Goal: Use online tool/utility

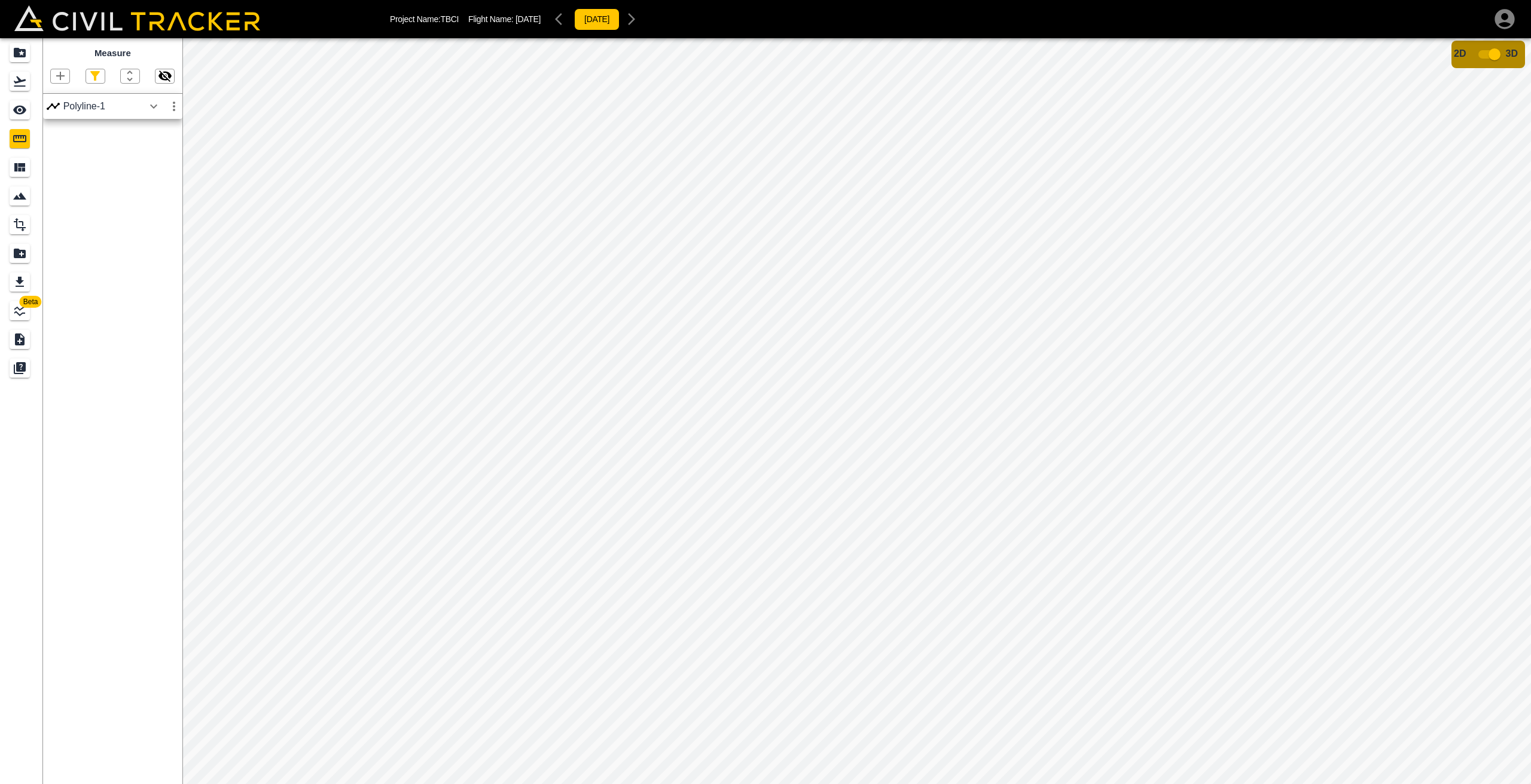
click at [165, 78] on icon "button" at bounding box center [165, 75] width 14 height 14
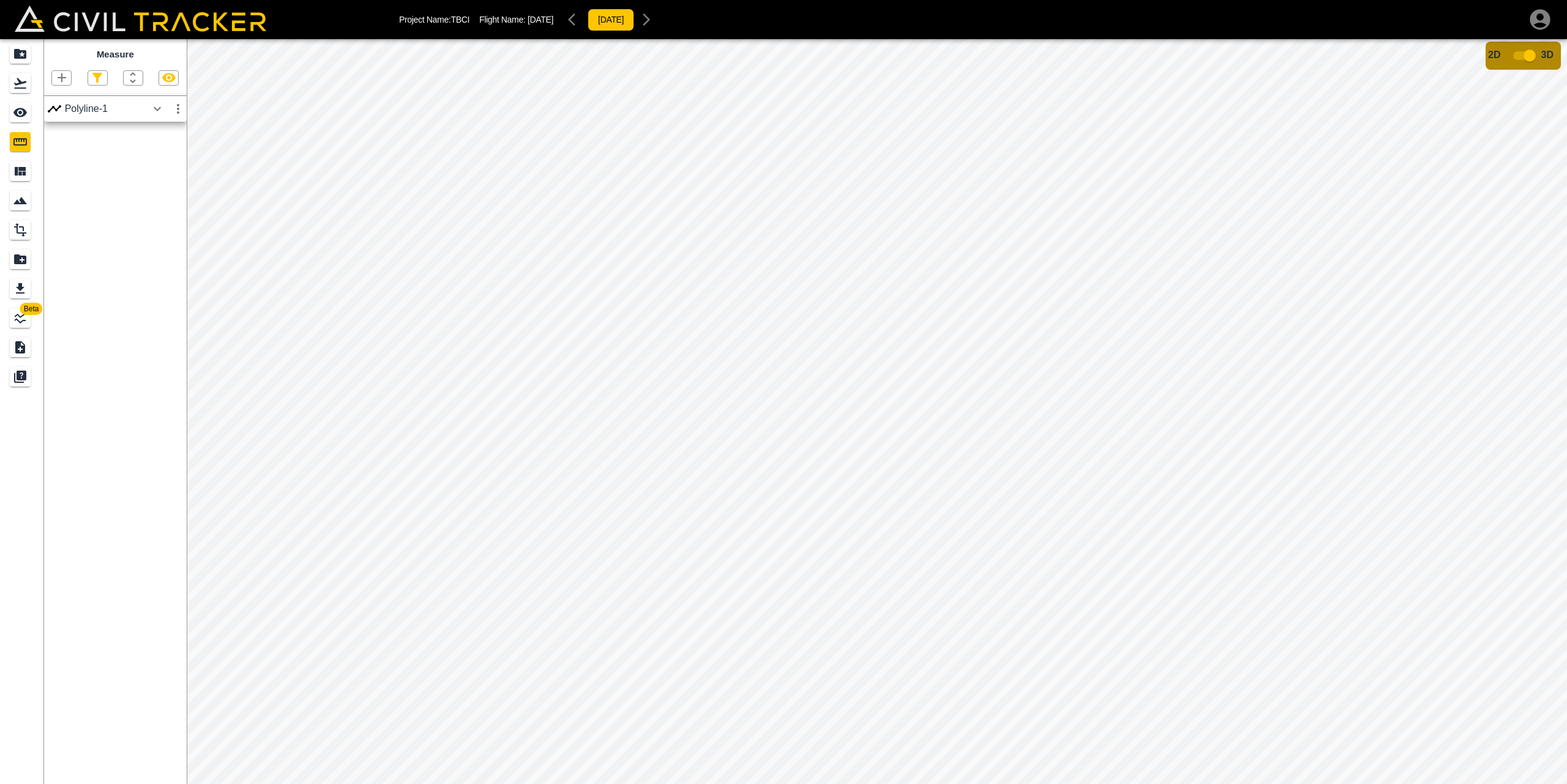
click at [67, 79] on icon "button" at bounding box center [61, 77] width 14 height 14
click at [63, 118] on p "Polyline" at bounding box center [57, 117] width 28 height 10
click at [58, 73] on icon "button" at bounding box center [61, 77] width 14 height 14
click at [58, 117] on p "Polyline" at bounding box center [57, 117] width 28 height 10
click at [160, 110] on icon "button" at bounding box center [157, 108] width 14 height 14
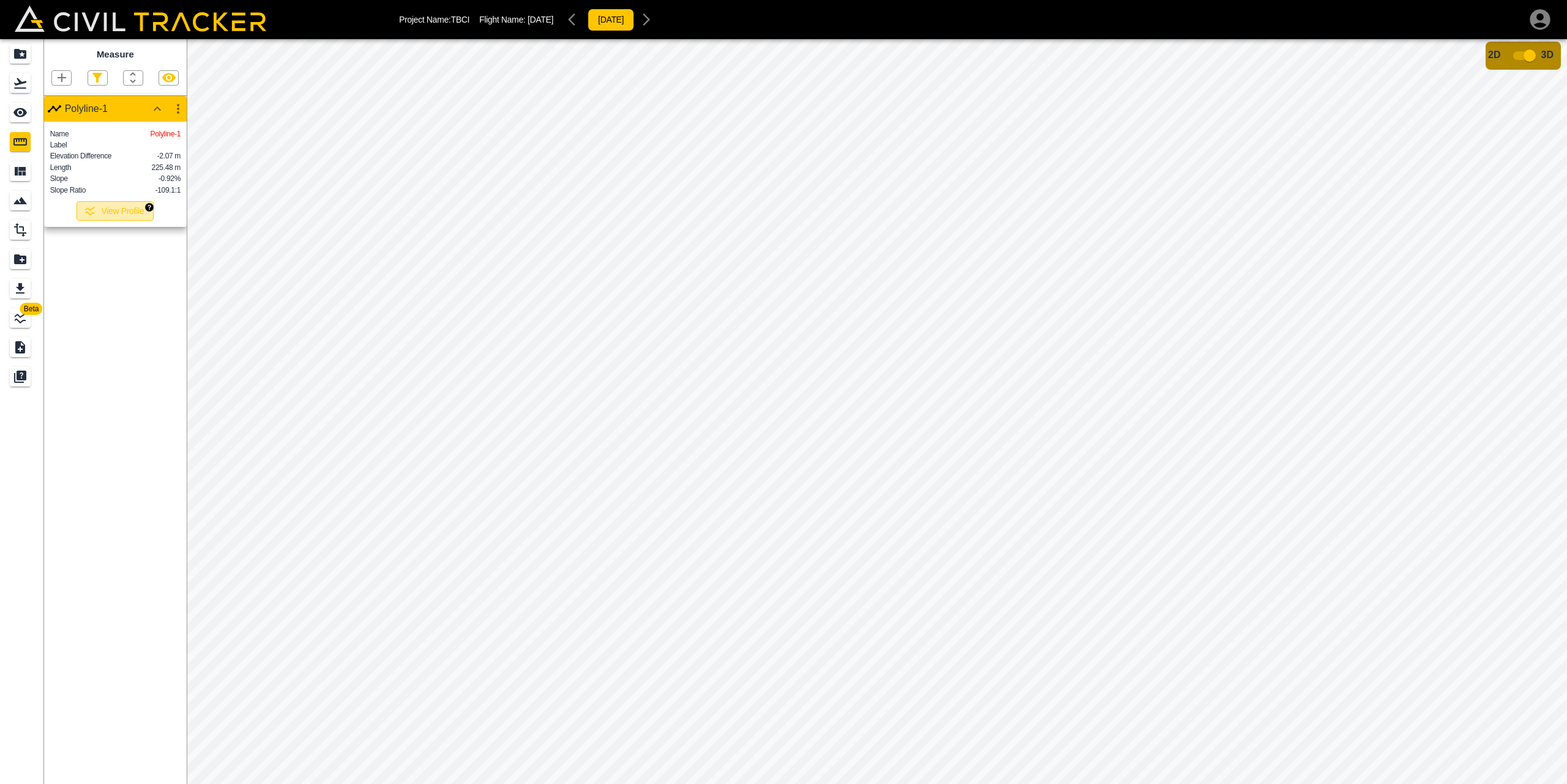
click at [141, 211] on button "View Profile" at bounding box center [115, 211] width 78 height 19
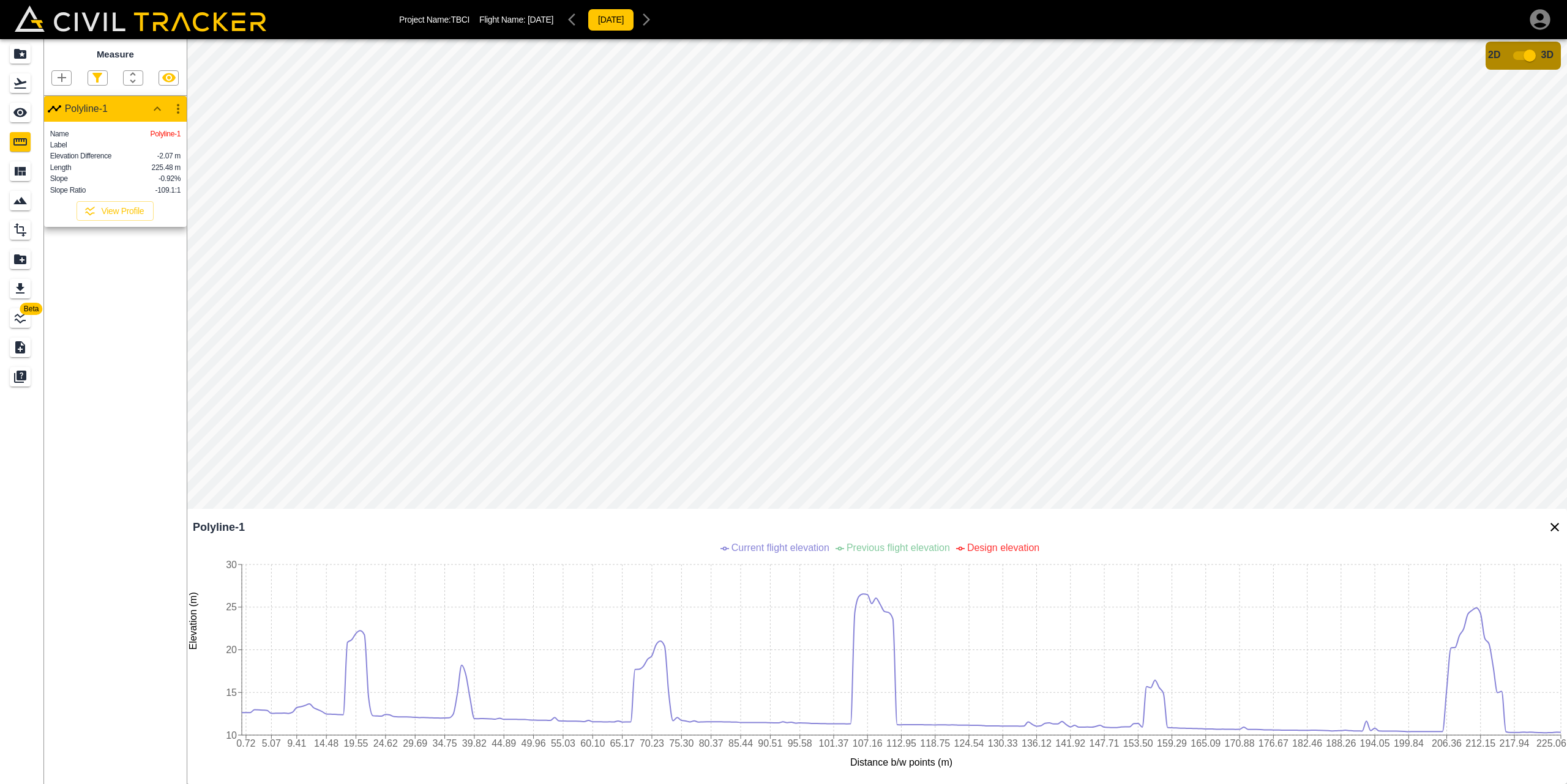
click at [156, 78] on div at bounding box center [115, 78] width 143 height 15
click at [161, 106] on icon "button" at bounding box center [157, 108] width 14 height 14
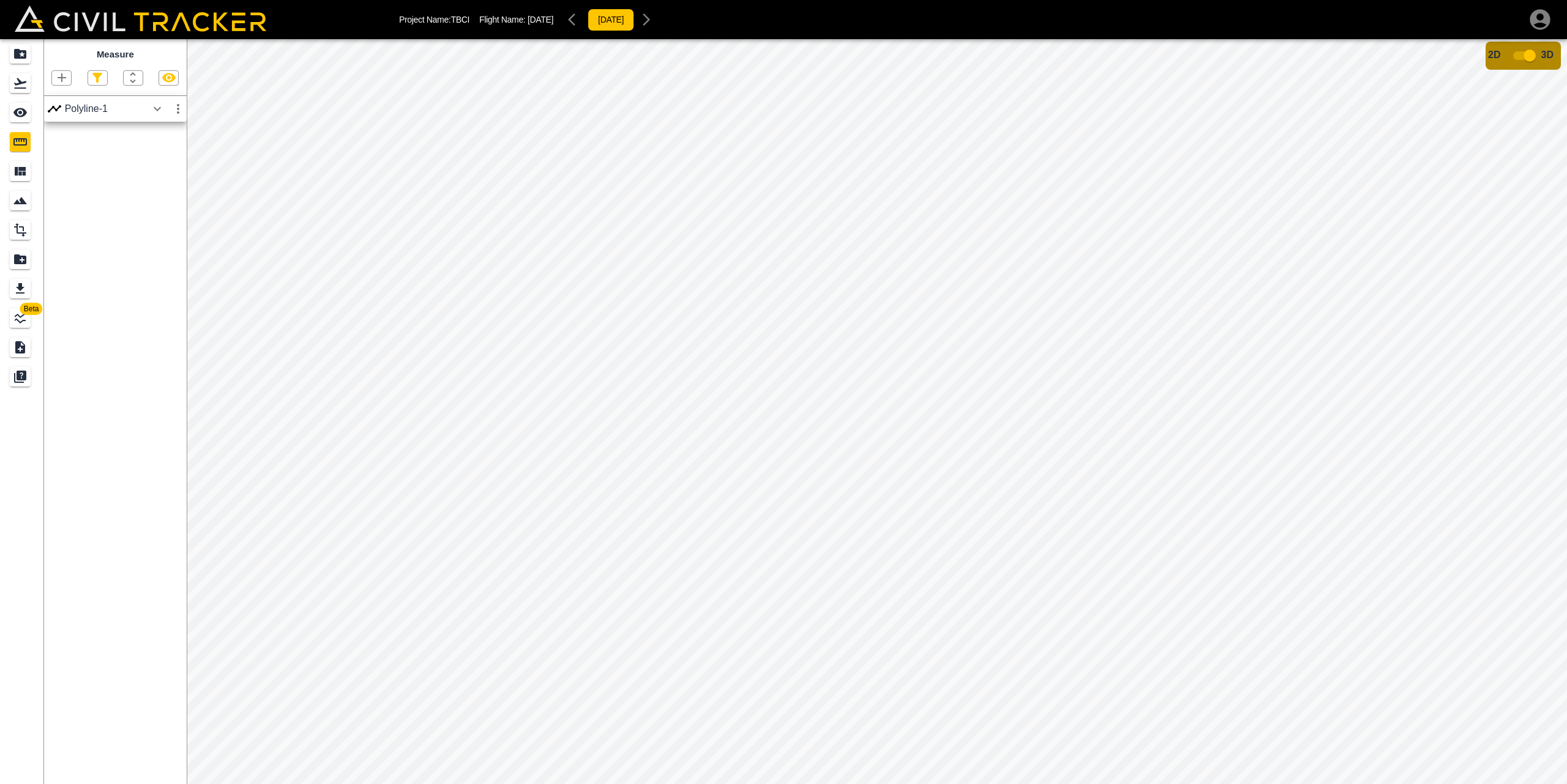
click at [177, 107] on icon "button" at bounding box center [177, 108] width 14 height 14
click at [159, 107] on div at bounding box center [784, 392] width 1567 height 784
